Goal: Answer question/provide support

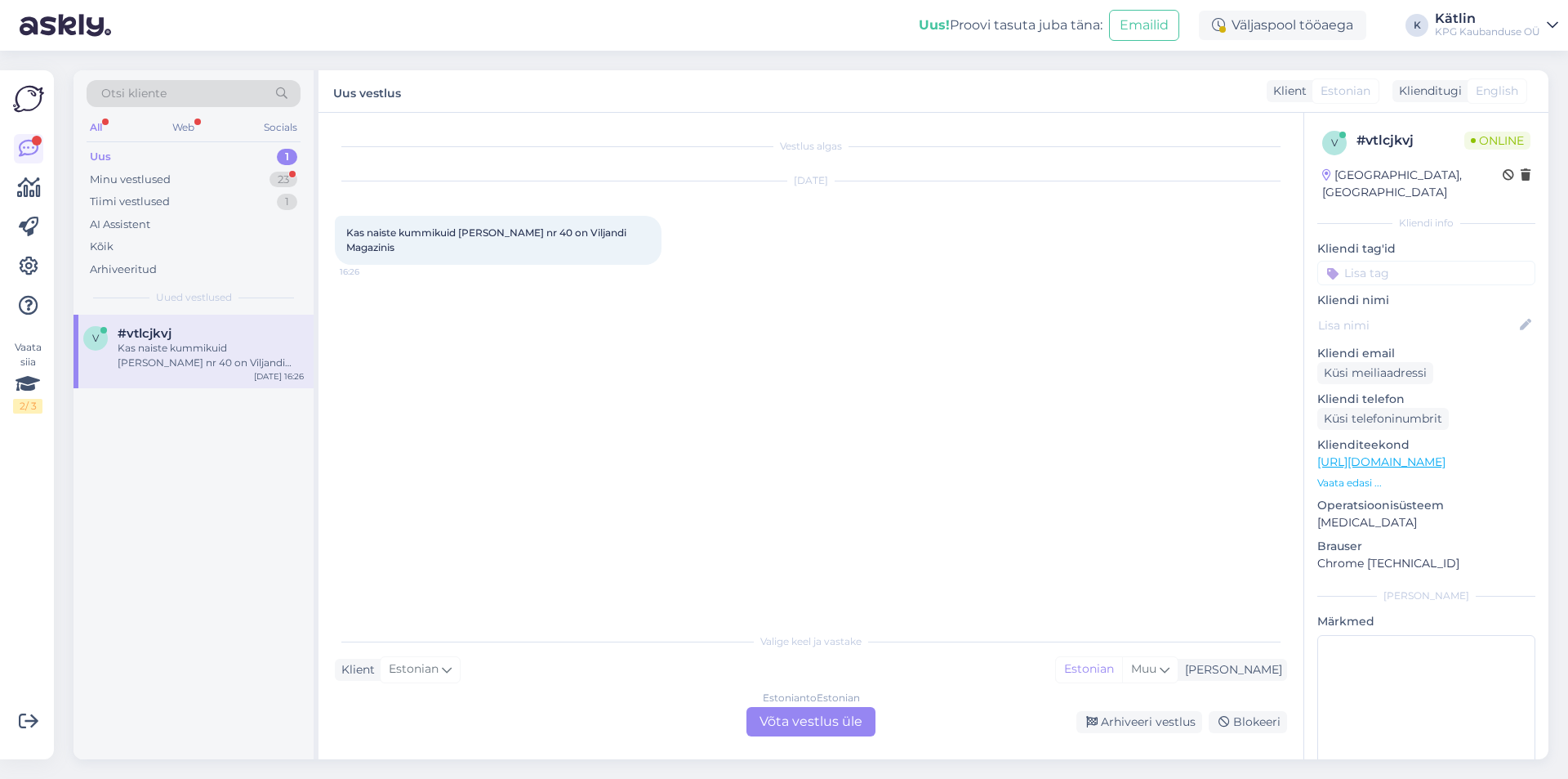
click at [792, 734] on div "Estonian to Estonian Võta vestlus üle" at bounding box center [811, 721] width 129 height 30
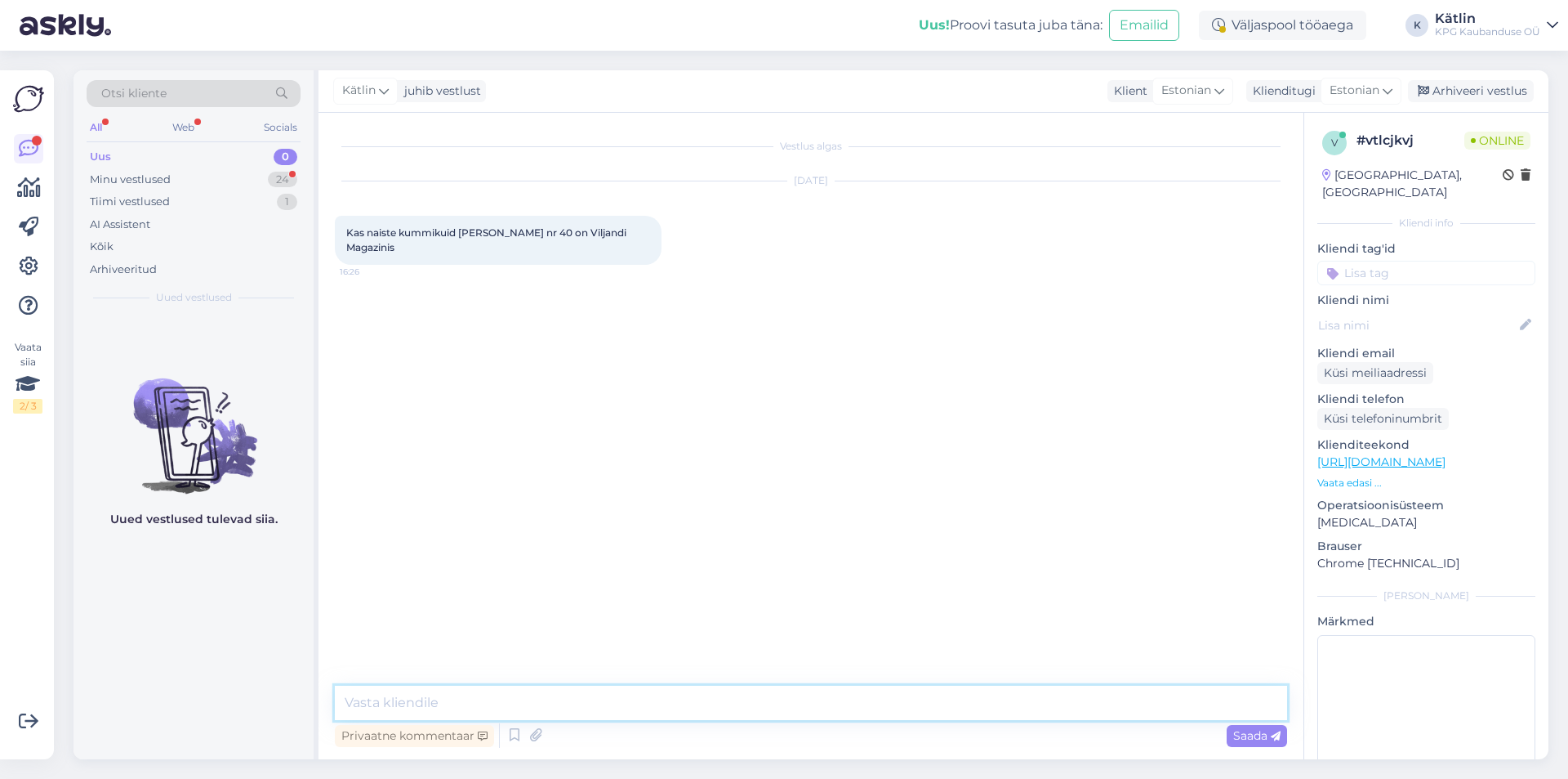
click at [561, 707] on textarea at bounding box center [810, 703] width 952 height 35
click at [401, 698] on textarea at bounding box center [810, 703] width 952 height 35
paste textarea "5552 0546"
type textarea "Tere! Palun uurige poest, kaupluse number on 5552 0546"
click at [220, 189] on div "Minu vestlused 24" at bounding box center [193, 180] width 214 height 23
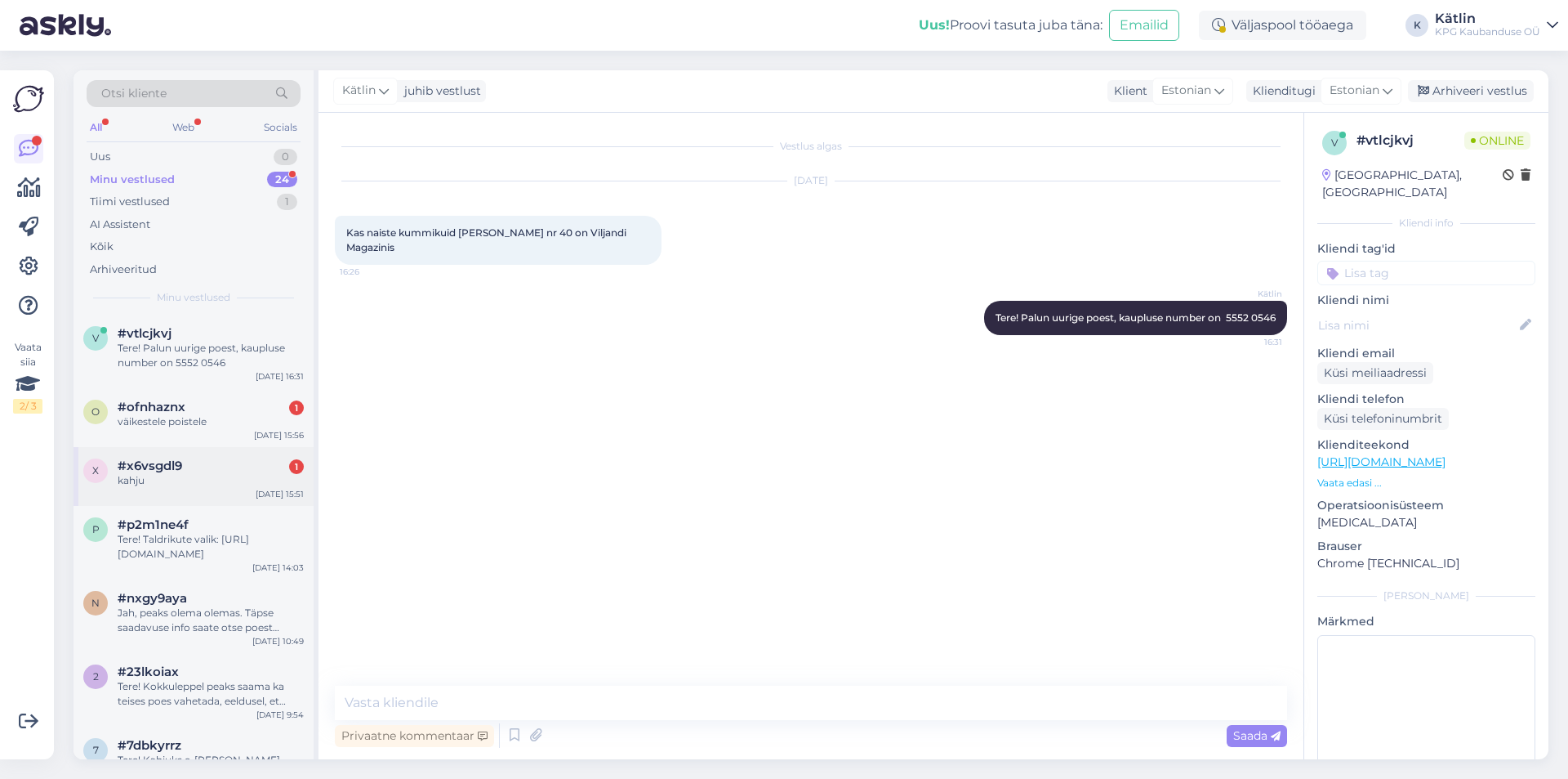
click at [182, 493] on div "x #x6vsgdl9 1 kahju [DATE] 15:51" at bounding box center [193, 476] width 240 height 59
click at [187, 434] on div "o #ofnhaznx 1 väikestele poistele [DATE] 15:56" at bounding box center [193, 417] width 240 height 59
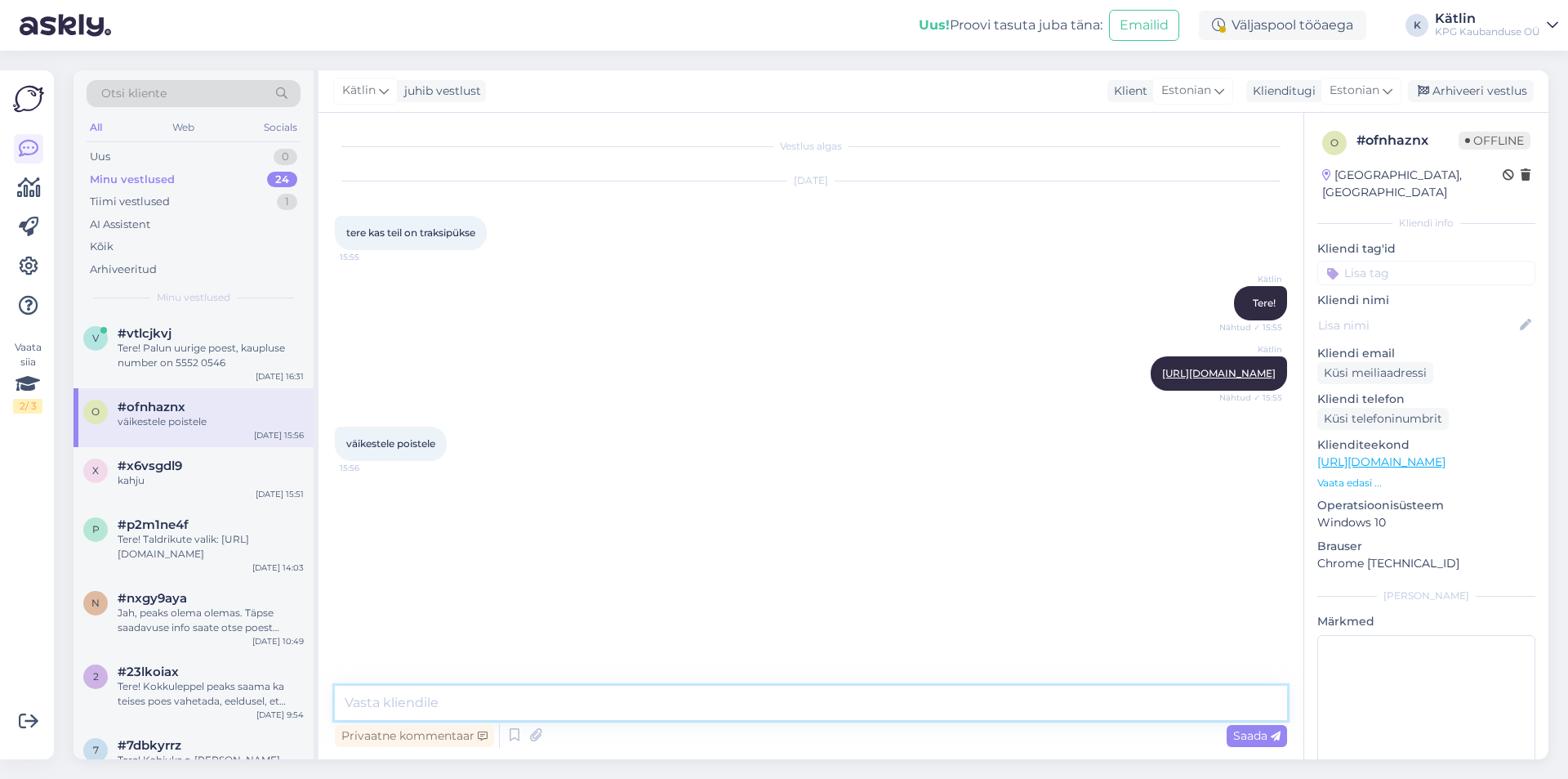
click at [434, 701] on textarea at bounding box center [810, 703] width 952 height 35
type textarea "Ei ole kahjuks."
click at [192, 167] on div "Uus 0" at bounding box center [193, 157] width 214 height 23
